Goal: Task Accomplishment & Management: Use online tool/utility

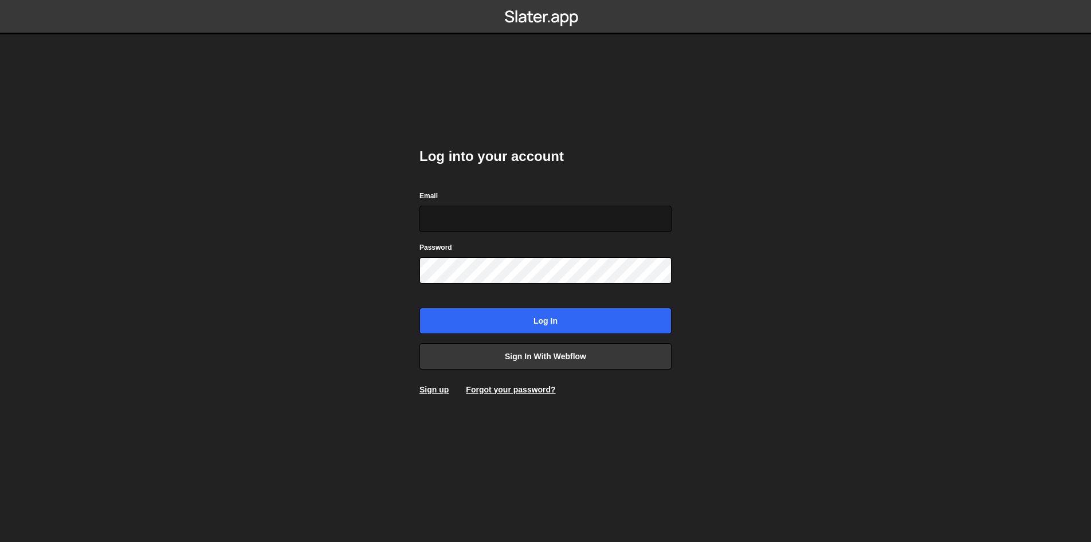
click at [479, 219] on input "Email" at bounding box center [545, 219] width 252 height 26
type input "[EMAIL_ADDRESS][DOMAIN_NAME]"
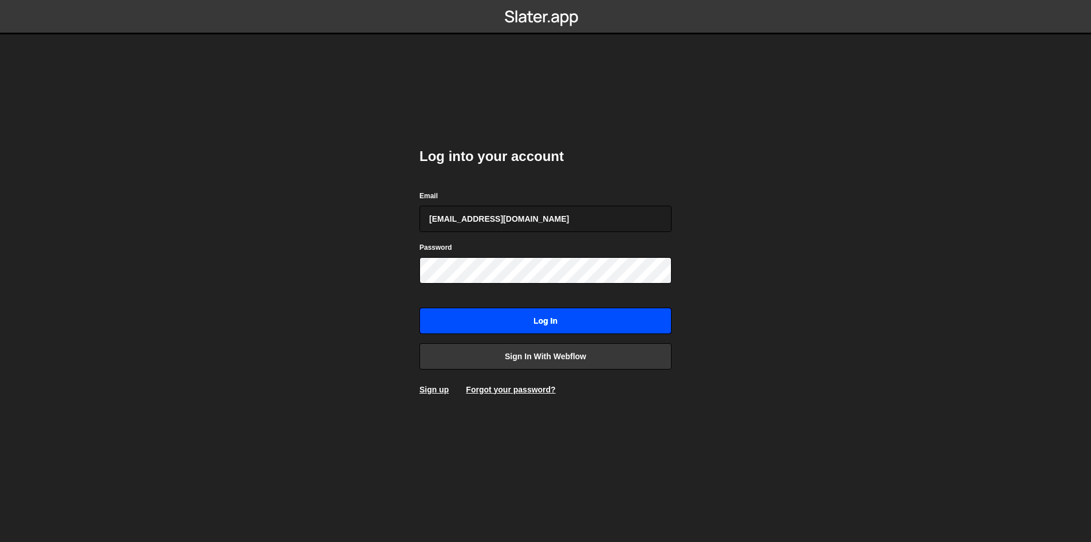
click at [525, 319] on input "Log in" at bounding box center [545, 321] width 252 height 26
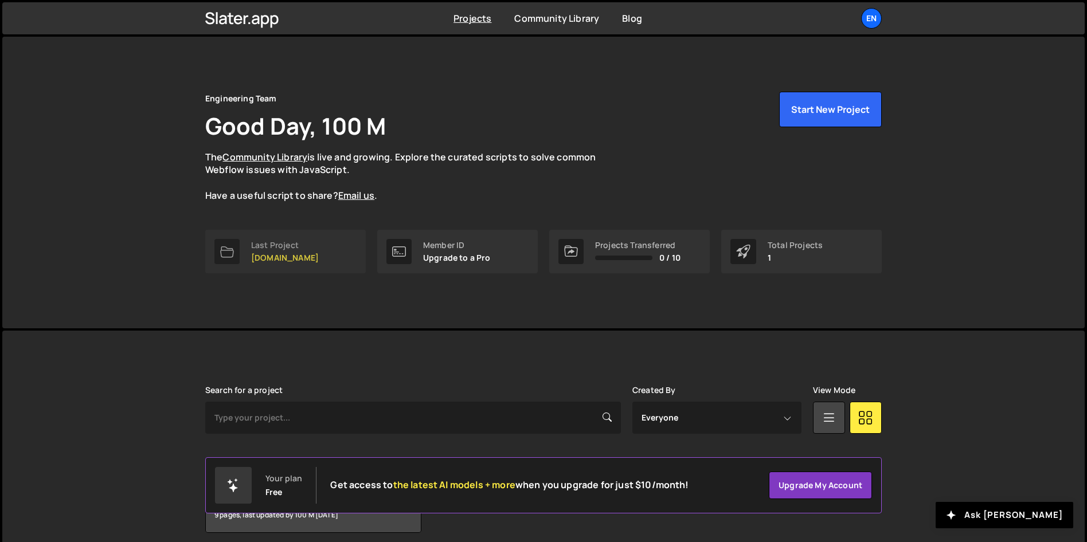
click at [325, 248] on link "Last Project [DOMAIN_NAME]" at bounding box center [285, 252] width 160 height 44
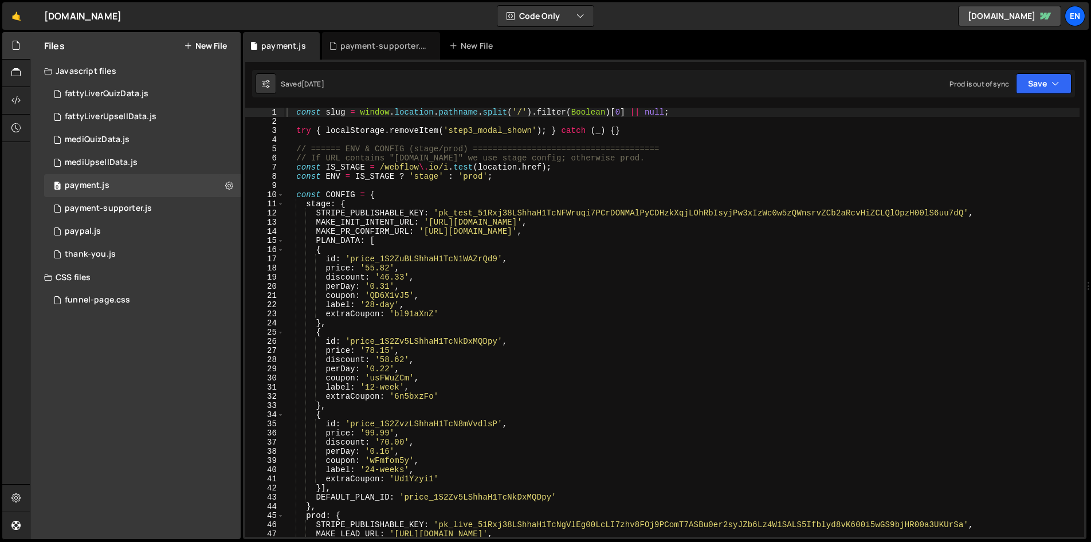
click at [0, 542] on nordpass-portal at bounding box center [0, 542] width 0 height 0
click at [350, 46] on div "payment-supporter.js" at bounding box center [383, 45] width 86 height 11
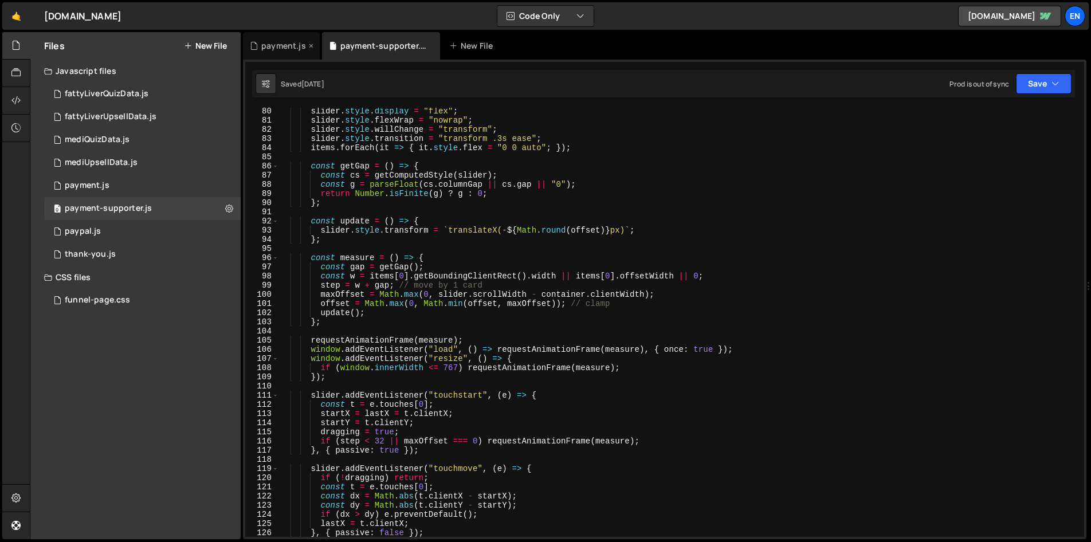
click at [262, 48] on div "payment.js" at bounding box center [283, 45] width 45 height 11
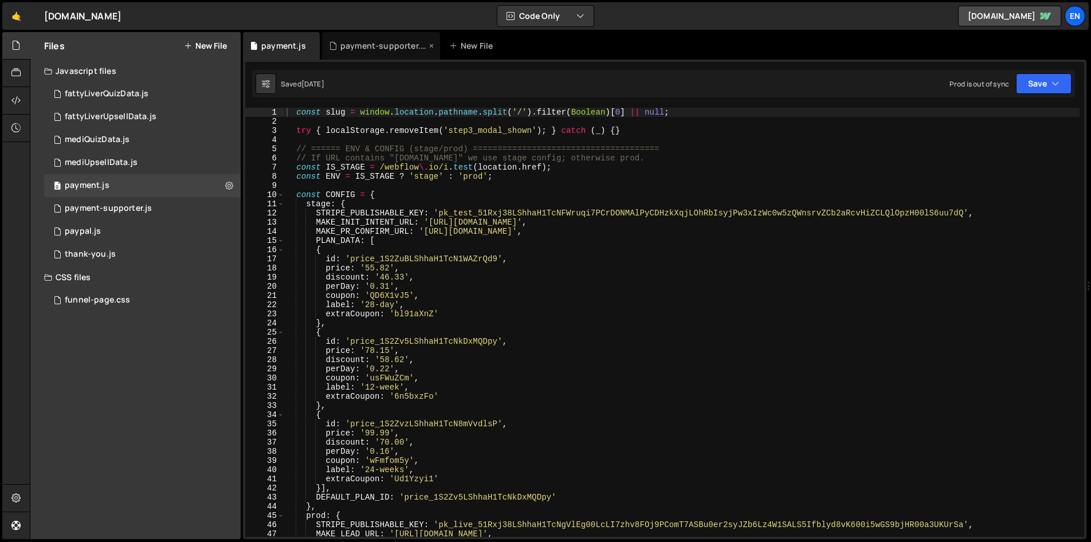
click at [364, 38] on div "payment-supporter.js" at bounding box center [381, 46] width 118 height 28
